Goal: Task Accomplishment & Management: Manage account settings

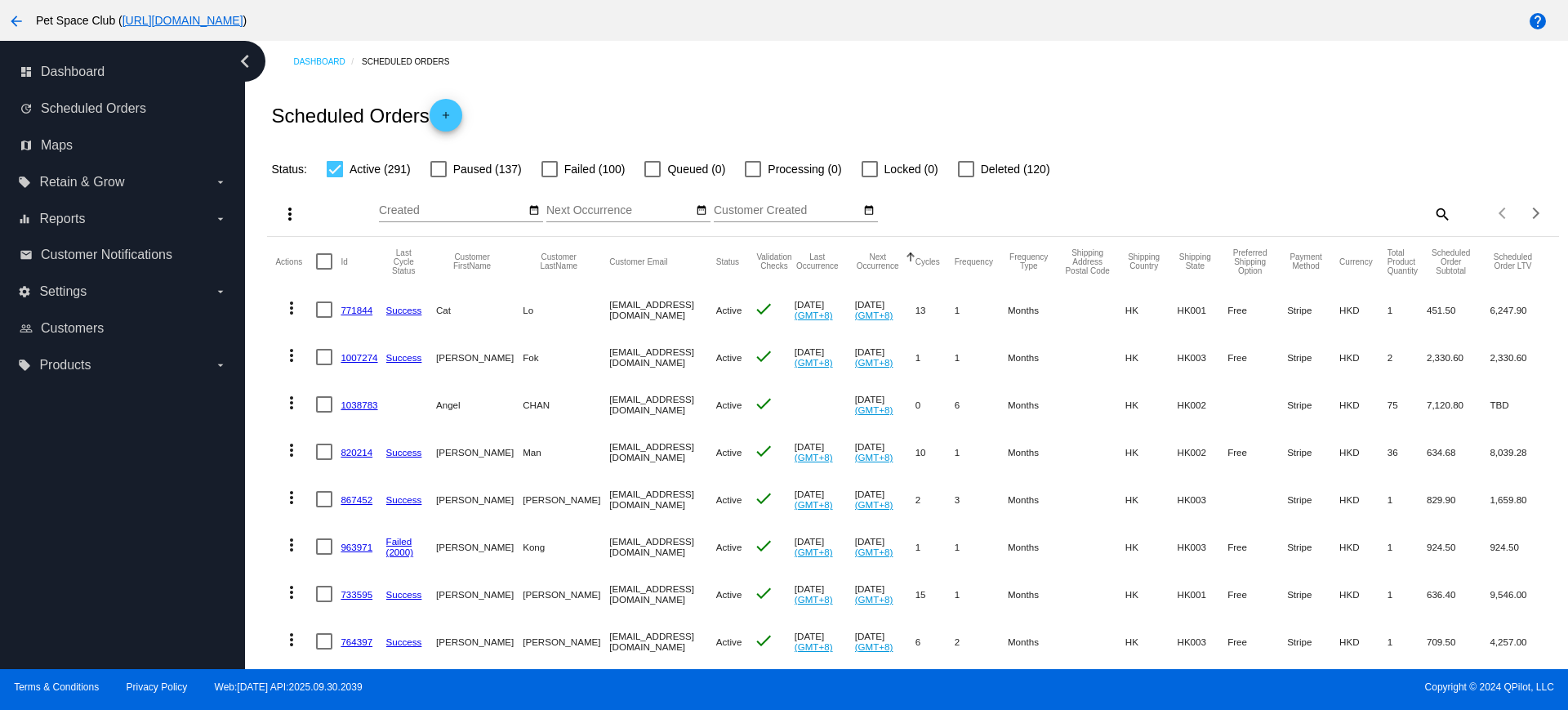
click at [263, 463] on div "Dashboard Scheduled Orders Scheduled Orders add Status: Active (291) Paused (13…" at bounding box center [913, 660] width 1310 height 1239
click at [251, 341] on div "Dashboard Scheduled Orders Scheduled Orders add Status: Active (291) Paused (13…" at bounding box center [907, 355] width 1323 height 629
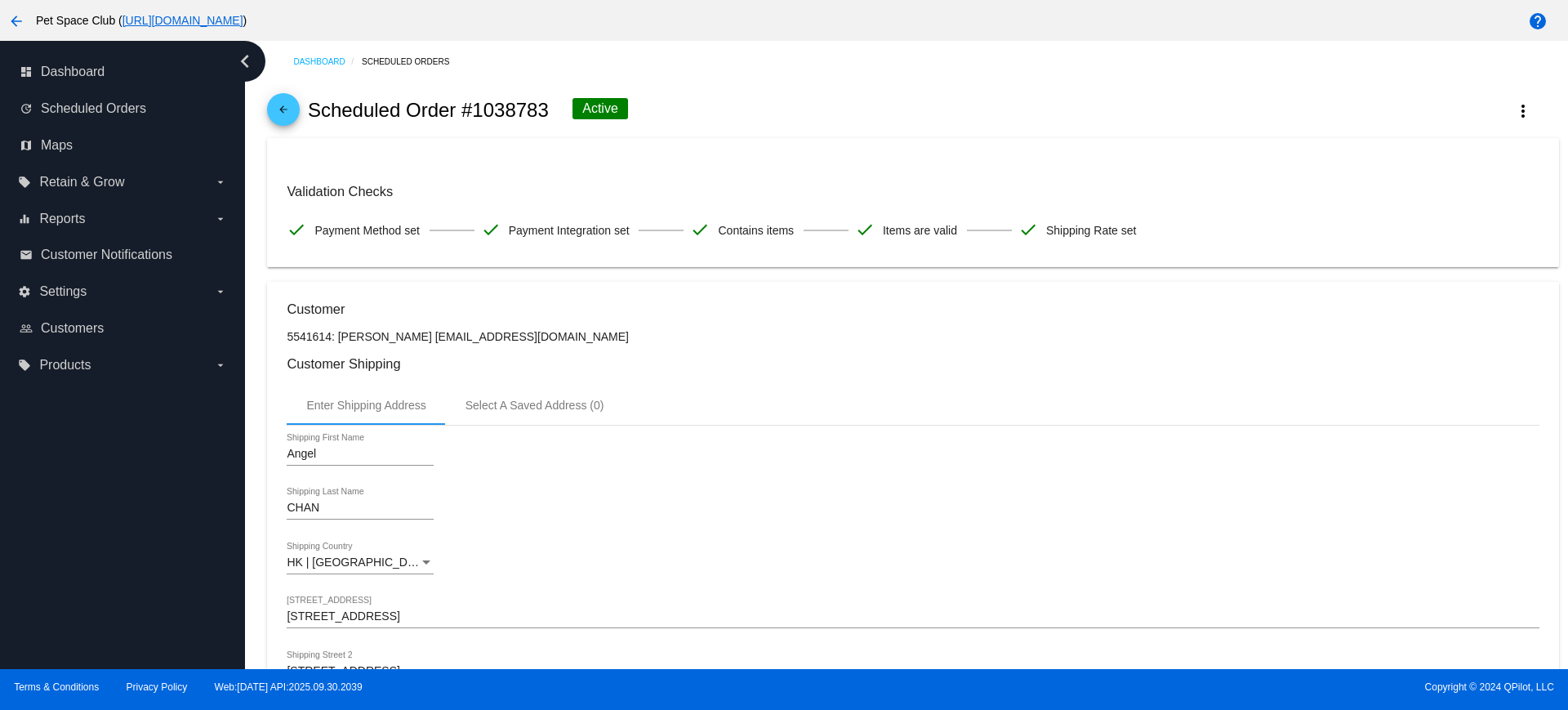
drag, startPoint x: 549, startPoint y: 114, endPoint x: 464, endPoint y: 113, distance: 85.0
click at [464, 113] on div "arrow_back Scheduled Order #1038783 Active more_vert" at bounding box center [913, 111] width 1291 height 56
click at [257, 280] on div "Dashboard Scheduled Orders arrow_back Scheduled Order #1038783 Active more_vert…" at bounding box center [907, 355] width 1323 height 629
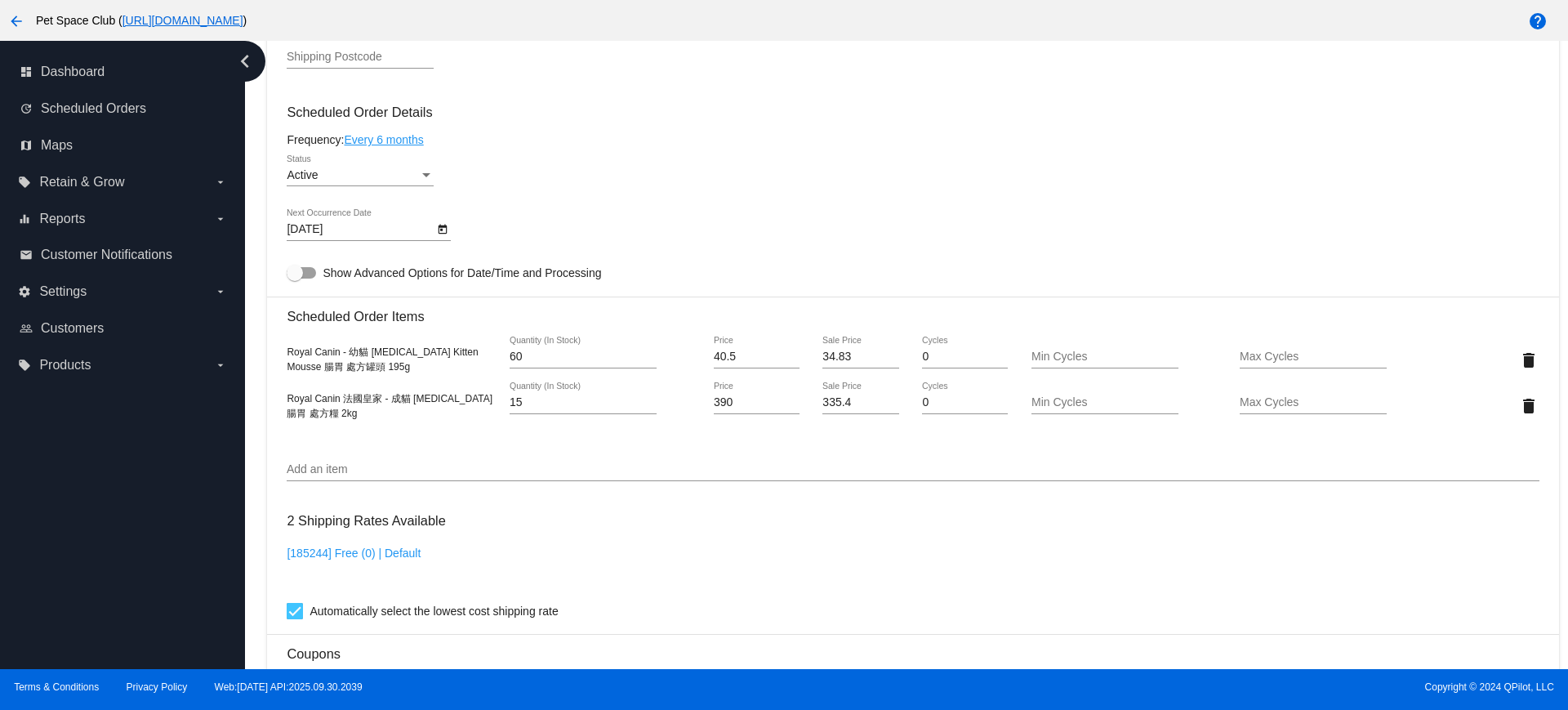
scroll to position [715, 0]
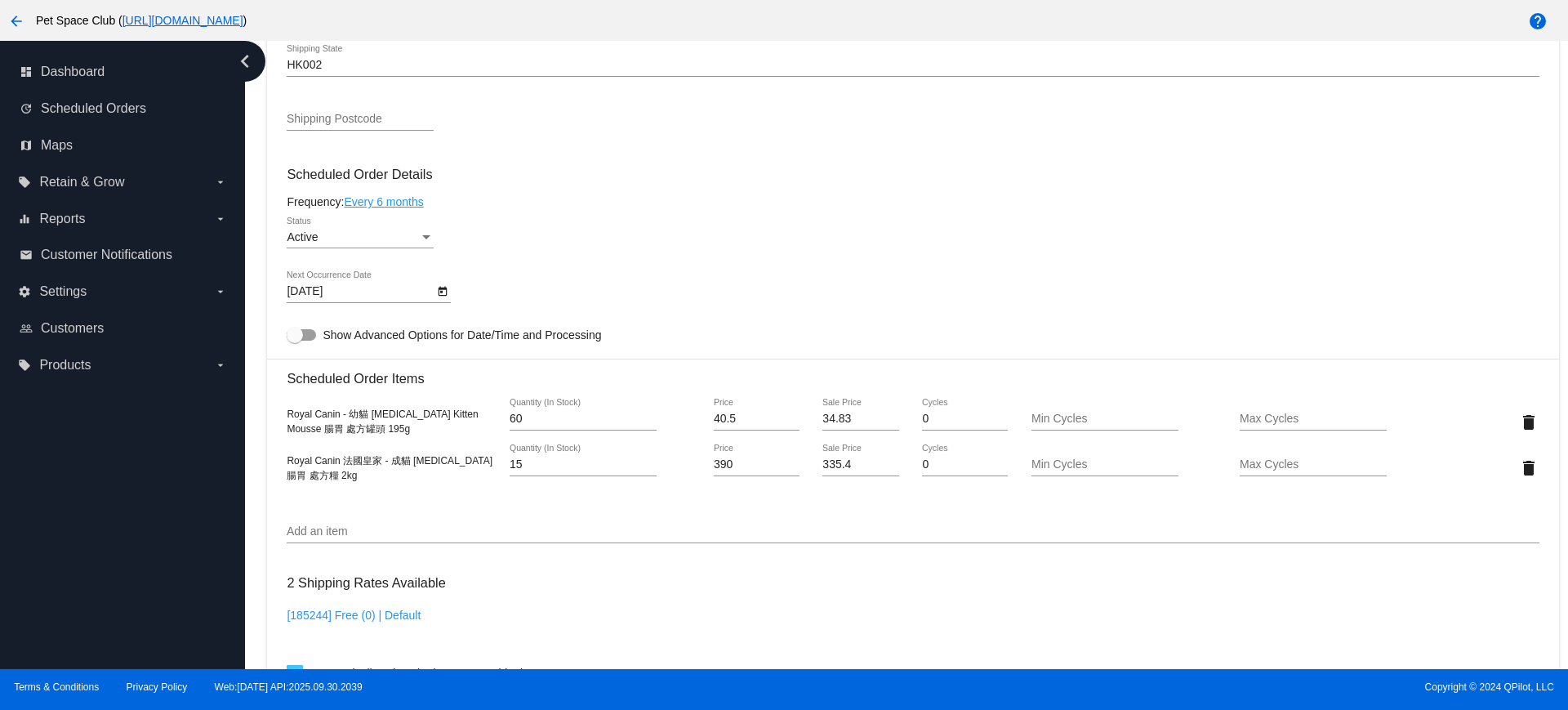
drag, startPoint x: 244, startPoint y: 408, endPoint x: 330, endPoint y: 350, distance: 103.7
click at [245, 407] on div "dashboard Dashboard update Scheduled Orders map Maps local_offer Retain & Grow …" at bounding box center [122, 355] width 245 height 629
click at [442, 291] on icon "Open calendar" at bounding box center [443, 291] width 9 height 10
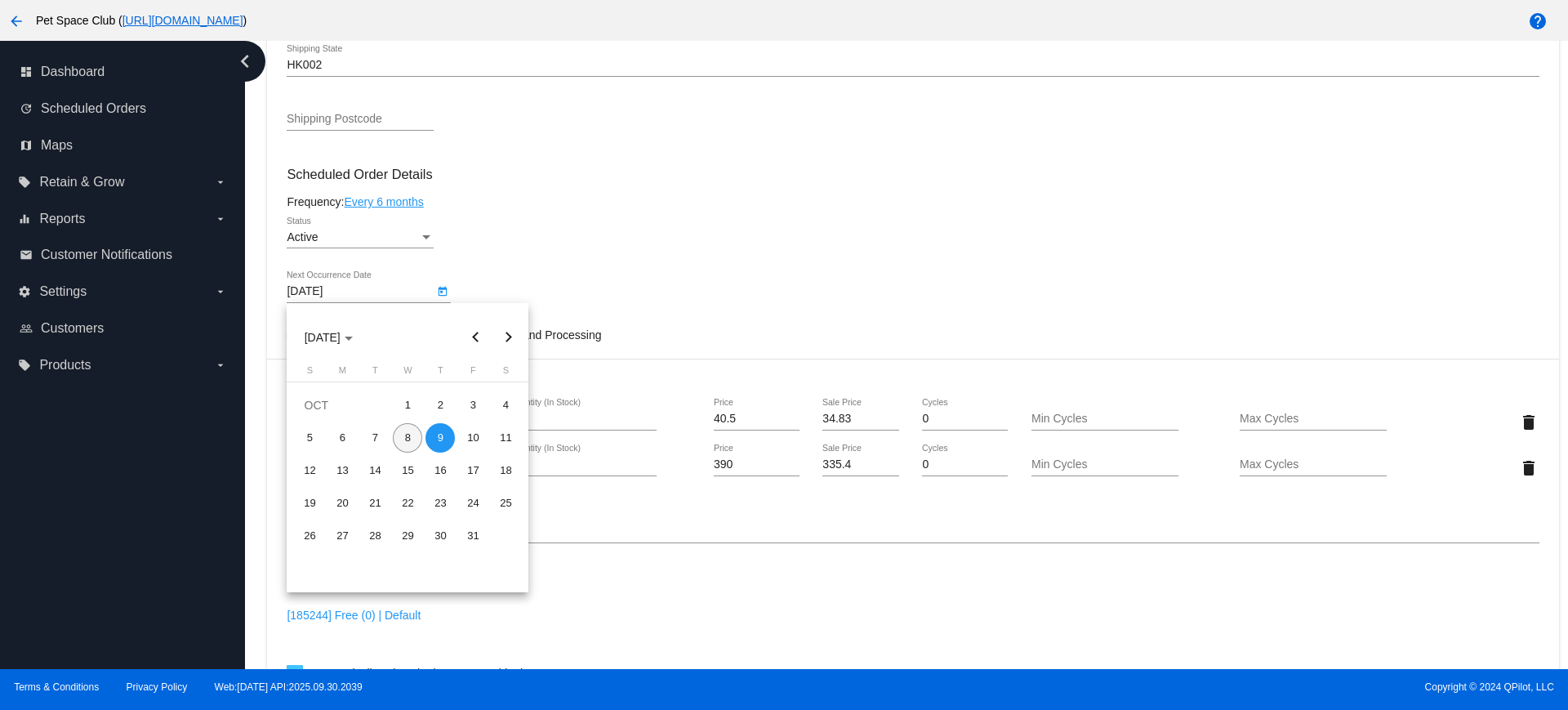
click at [409, 433] on div "8" at bounding box center [408, 438] width 30 height 30
type input "10/8/2025"
